Goal: Task Accomplishment & Management: Manage account settings

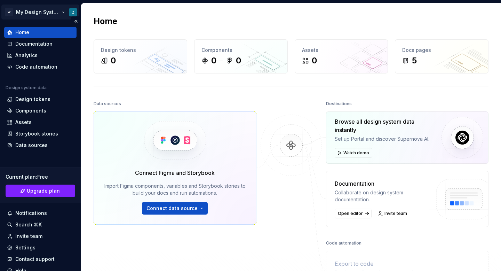
click at [71, 12] on html "W My Design System Z Home Documentation Analytics Code automation Design system…" at bounding box center [250, 135] width 501 height 271
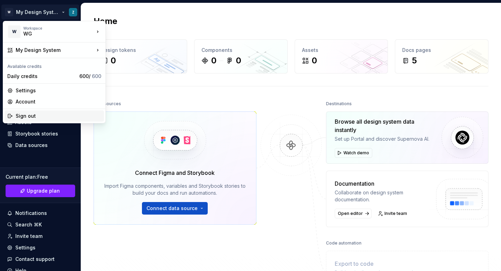
click at [31, 112] on div "Sign out" at bounding box center [59, 115] width 86 height 7
